Goal: Task Accomplishment & Management: Manage account settings

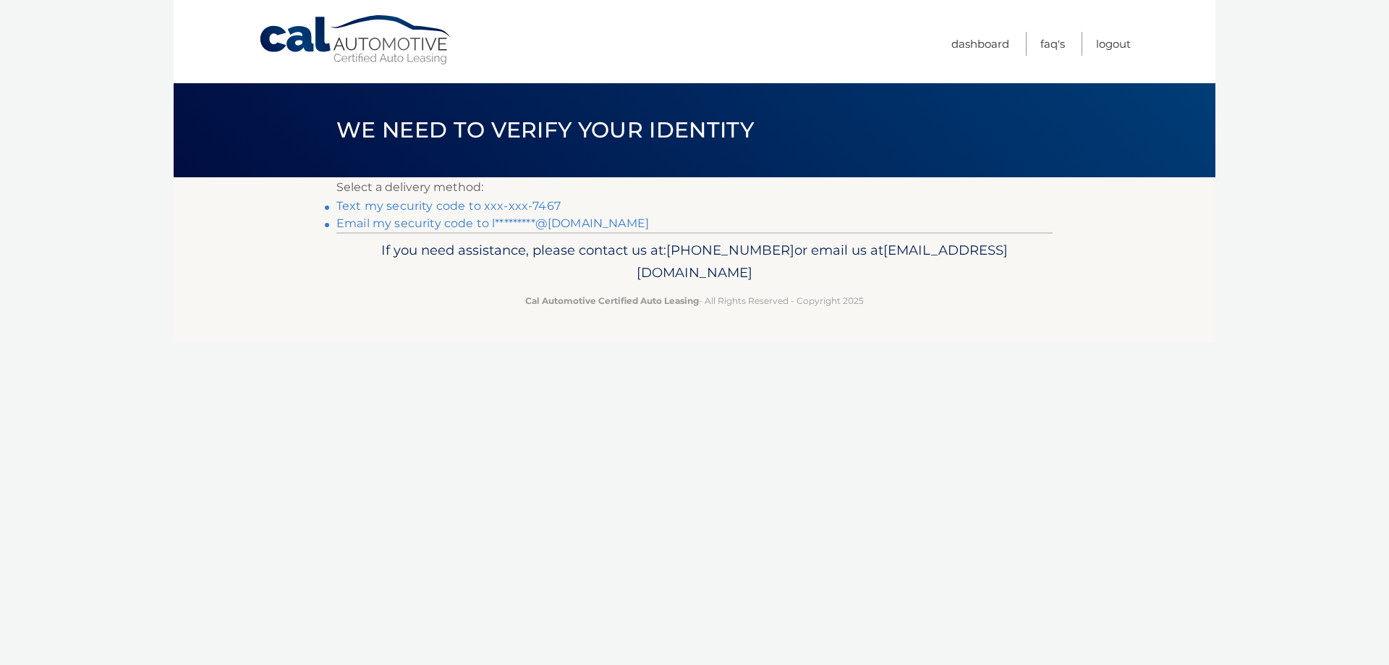
click at [485, 208] on link "Text my security code to xxx-xxx-7467" at bounding box center [448, 206] width 224 height 14
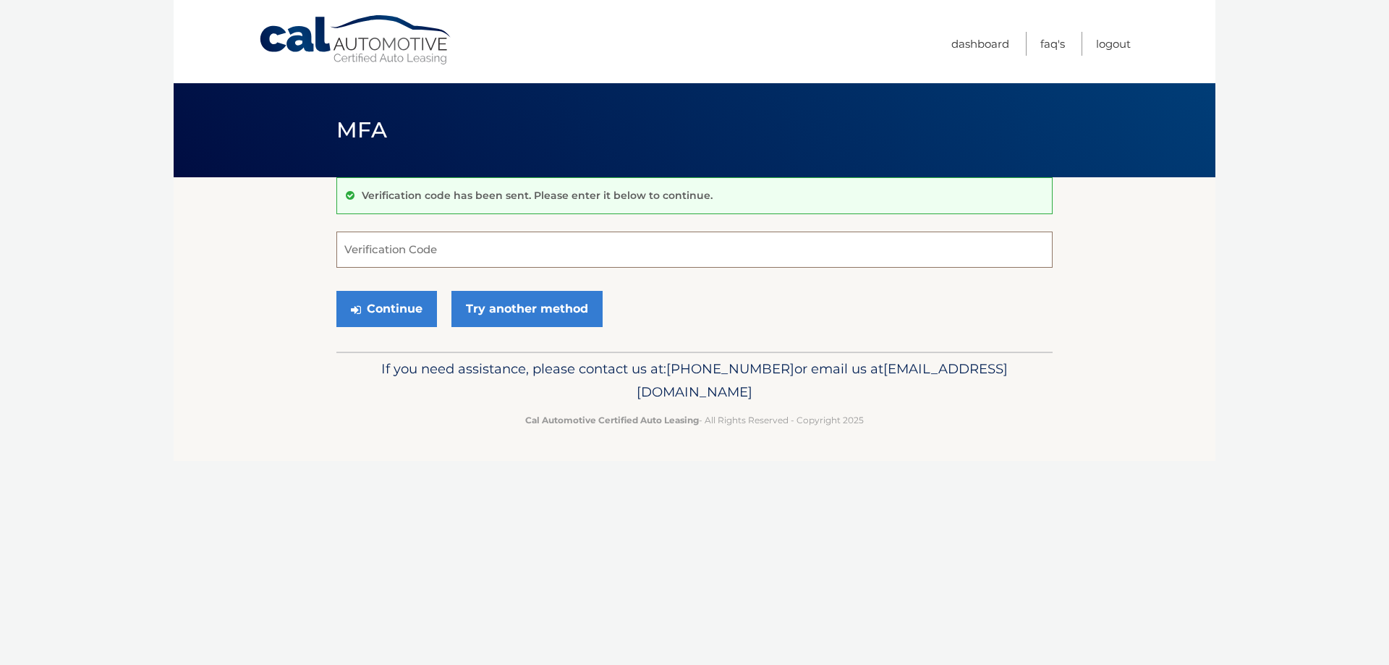
click at [636, 232] on input "Verification Code" at bounding box center [694, 249] width 716 height 36
type input "007371"
click at [405, 303] on button "Continue" at bounding box center [386, 309] width 101 height 36
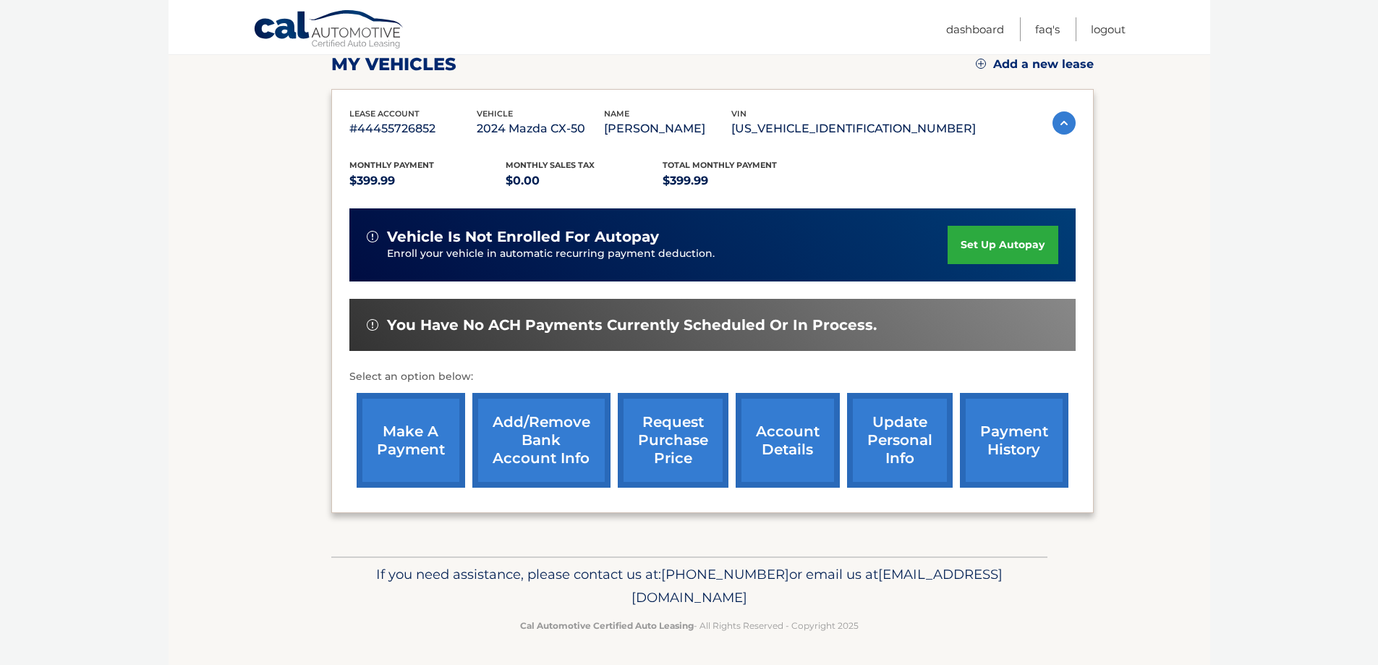
scroll to position [212, 0]
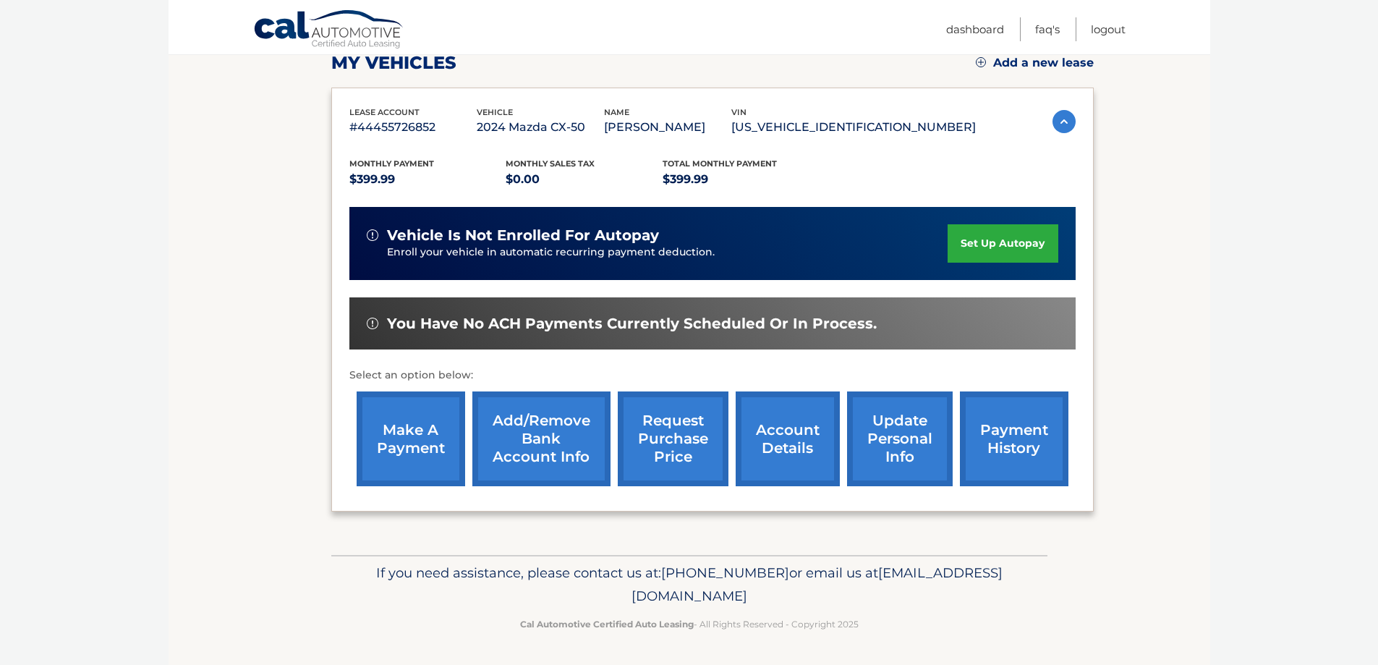
click at [788, 431] on link "account details" at bounding box center [787, 438] width 104 height 95
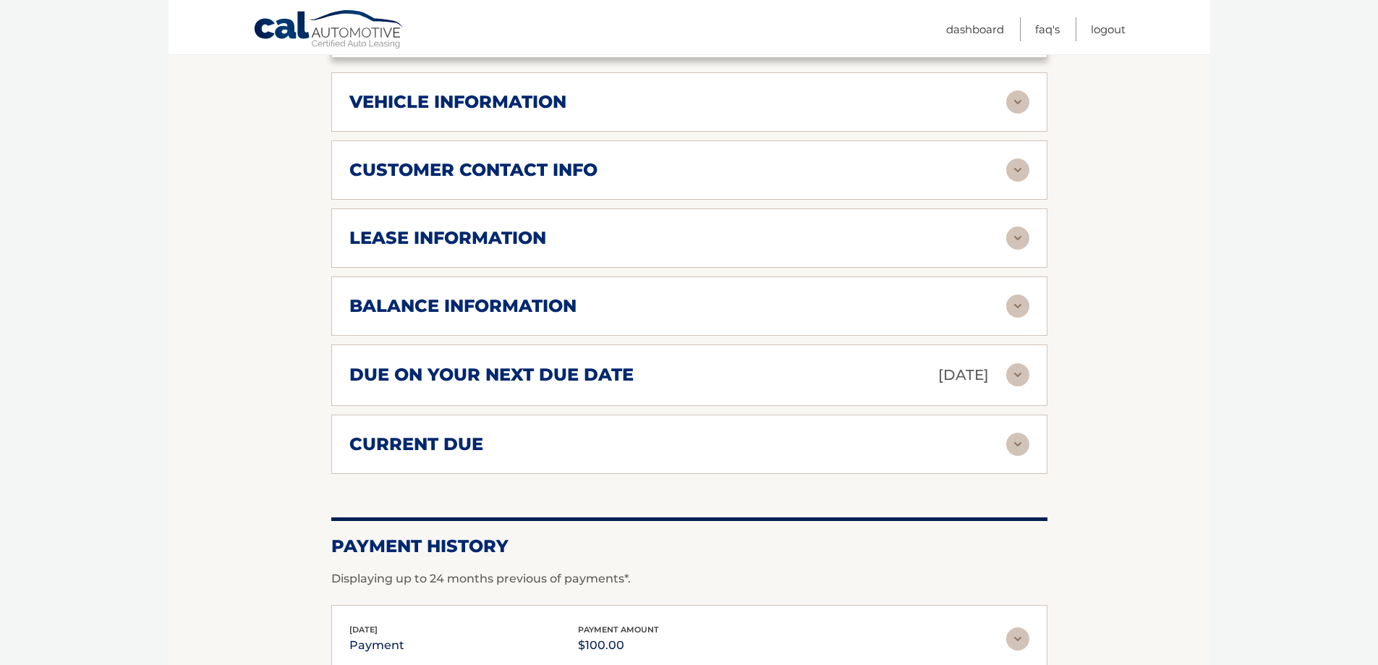
scroll to position [482, 0]
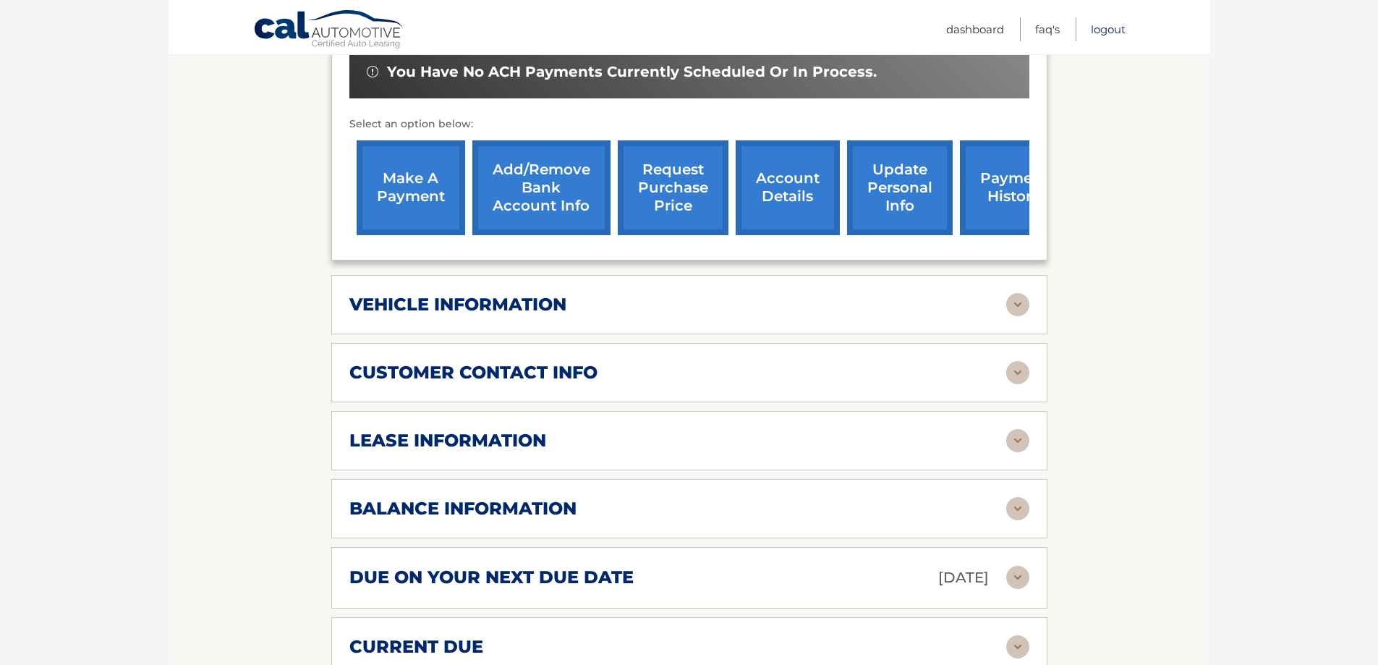
click at [1093, 35] on link "Logout" at bounding box center [1108, 29] width 35 height 24
